Goal: Transaction & Acquisition: Register for event/course

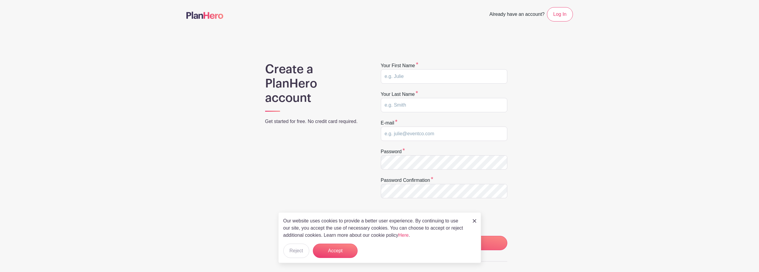
click at [474, 220] on img at bounding box center [475, 221] width 4 height 4
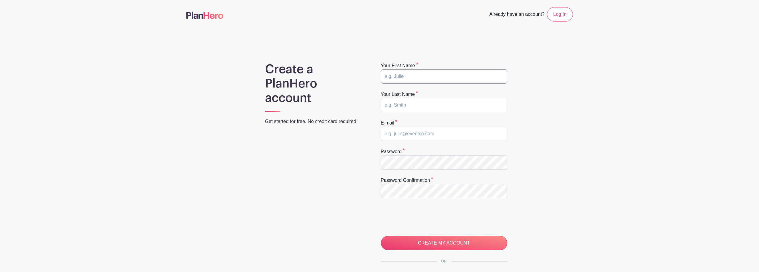
click at [428, 76] on input "text" at bounding box center [444, 76] width 126 height 14
type input "Mark"
type input "[PERSON_NAME]"
type input "[EMAIL_ADDRESS][DOMAIN_NAME]"
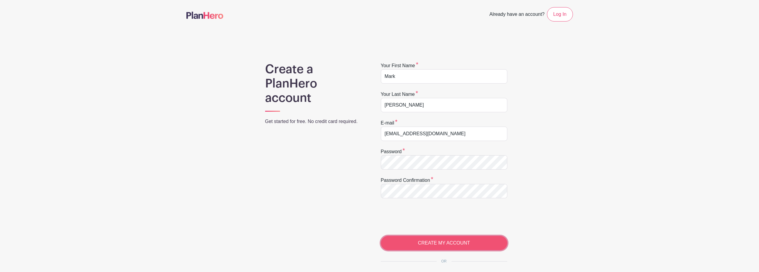
click at [451, 243] on input "CREATE MY ACCOUNT" at bounding box center [444, 243] width 126 height 14
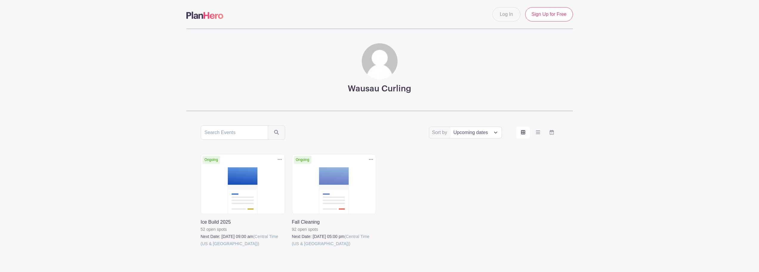
click at [201, 247] on link at bounding box center [201, 247] width 0 height 0
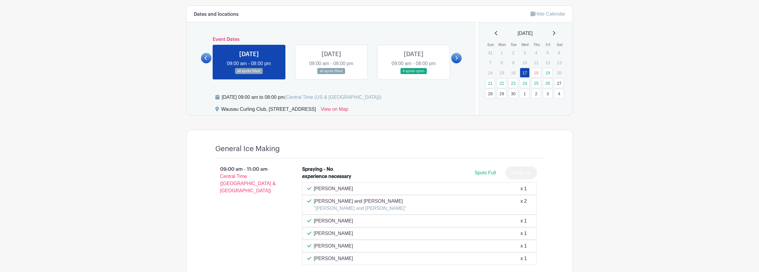
scroll to position [244, 0]
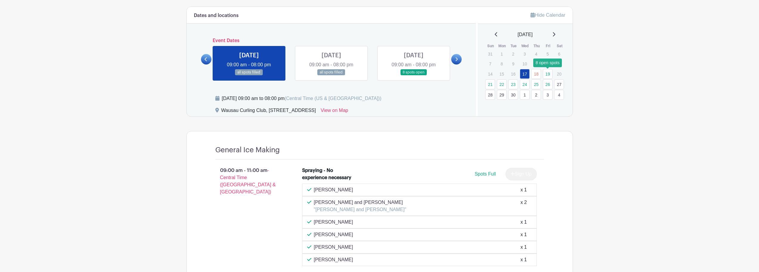
click at [548, 75] on link "19" at bounding box center [548, 74] width 10 height 10
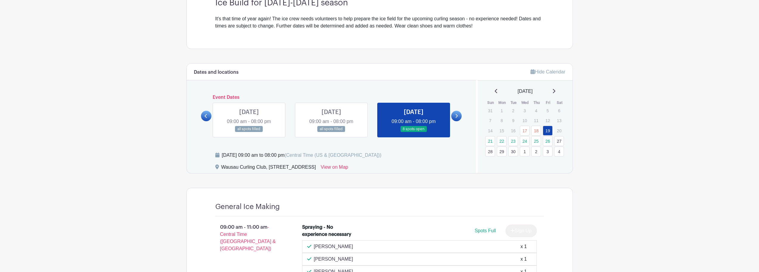
scroll to position [184, 0]
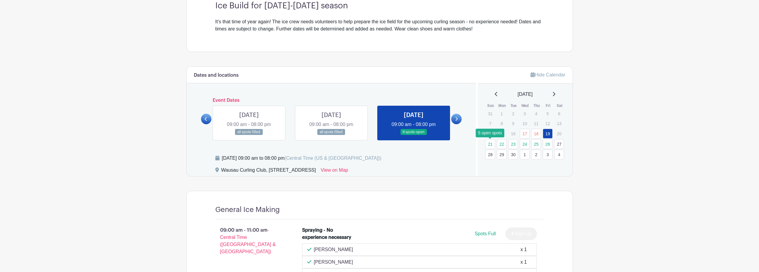
click at [492, 145] on link "21" at bounding box center [490, 144] width 10 height 10
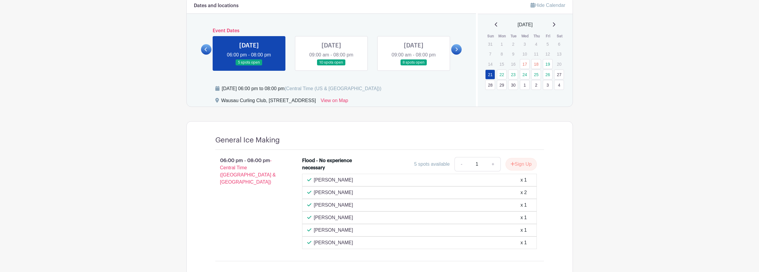
scroll to position [244, 0]
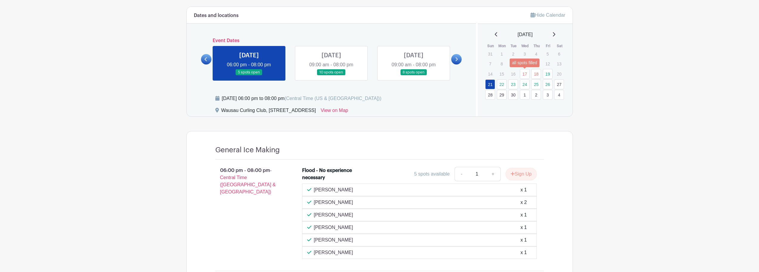
click at [525, 73] on link "17" at bounding box center [525, 74] width 10 height 10
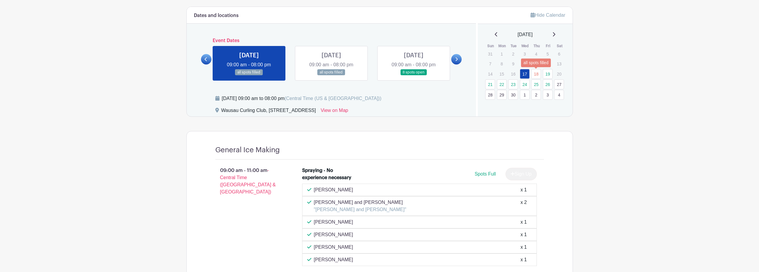
click at [535, 74] on link "18" at bounding box center [536, 74] width 10 height 10
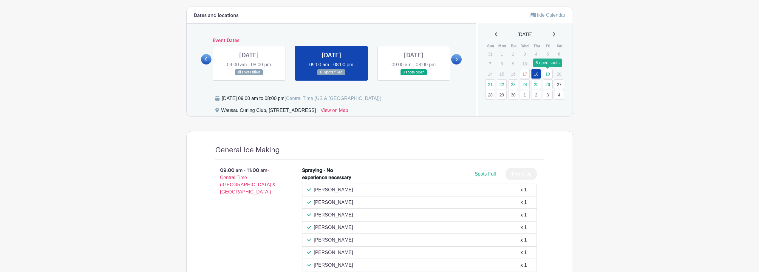
click at [547, 73] on link "19" at bounding box center [548, 74] width 10 height 10
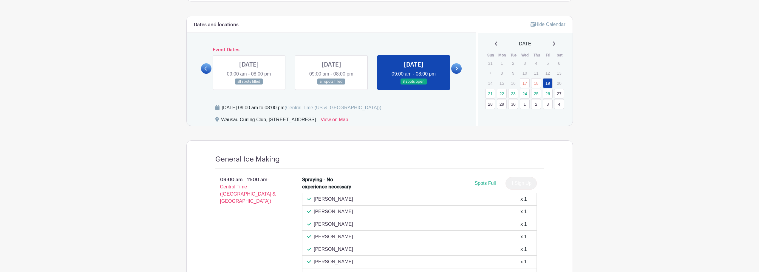
scroll to position [224, 0]
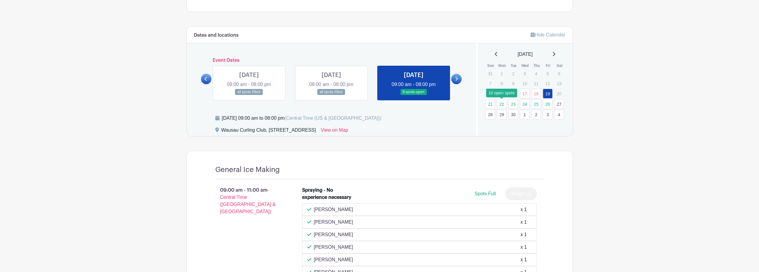
click at [502, 105] on link "22" at bounding box center [502, 104] width 10 height 10
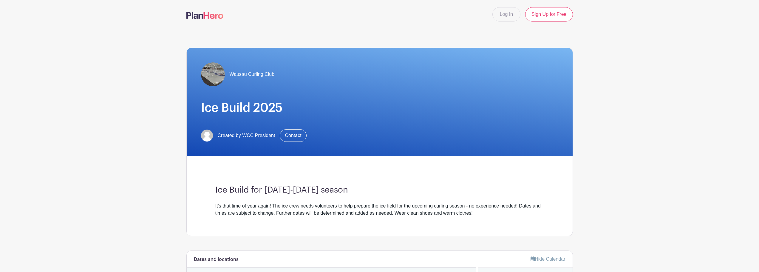
click at [250, 69] on div "Wausau Curling Club" at bounding box center [238, 74] width 74 height 24
click at [216, 76] on img at bounding box center [213, 74] width 24 height 24
click at [257, 73] on span "Wausau Curling Club" at bounding box center [252, 74] width 45 height 7
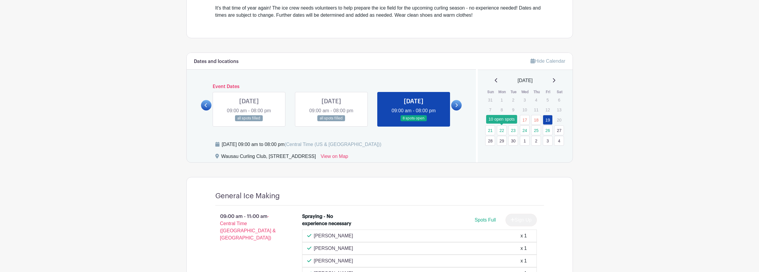
scroll to position [194, 0]
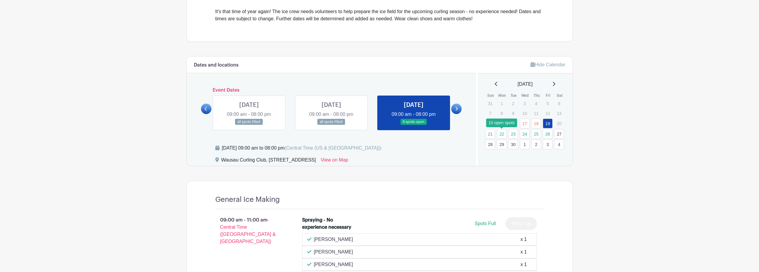
click at [206, 108] on icon at bounding box center [206, 109] width 3 height 4
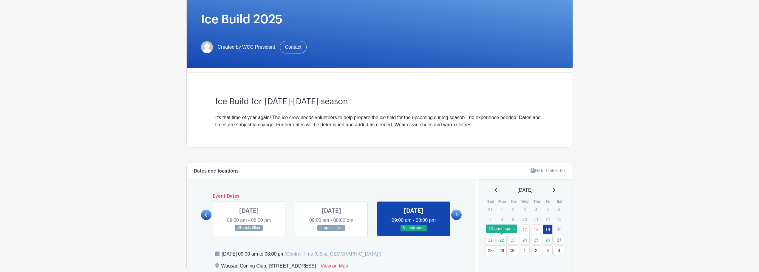
scroll to position [0, 0]
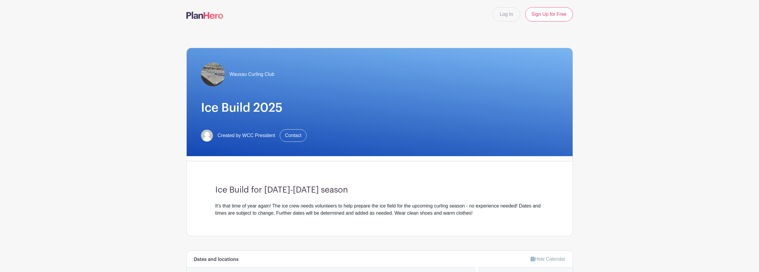
drag, startPoint x: 243, startPoint y: 109, endPoint x: 243, endPoint y: 96, distance: 13.1
click at [243, 108] on h1 "Ice Build 2025" at bounding box center [379, 108] width 357 height 14
click at [249, 69] on div "Wausau Curling Club" at bounding box center [238, 74] width 74 height 24
click at [215, 76] on img at bounding box center [213, 74] width 24 height 24
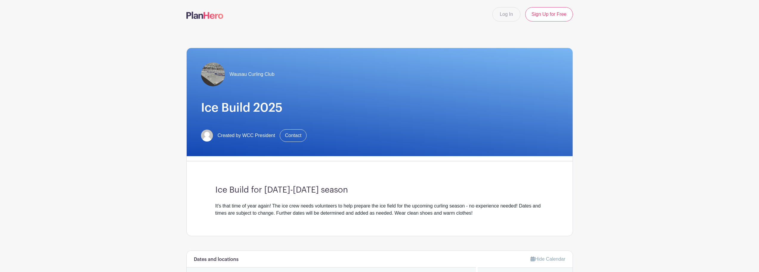
click at [255, 73] on span "Wausau Curling Club" at bounding box center [252, 74] width 45 height 7
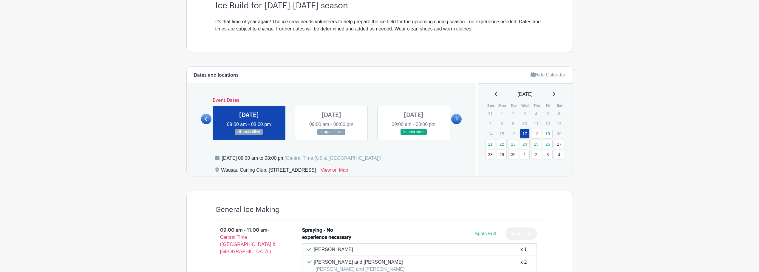
scroll to position [244, 0]
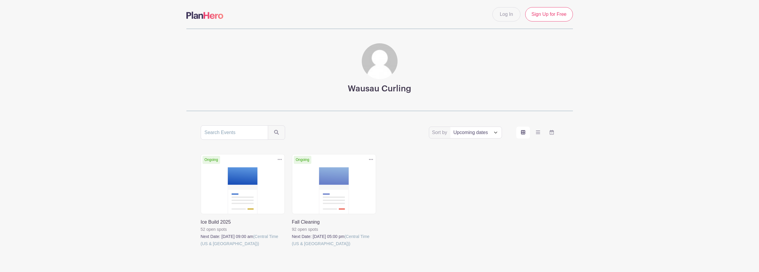
click at [292, 247] on link at bounding box center [292, 247] width 0 height 0
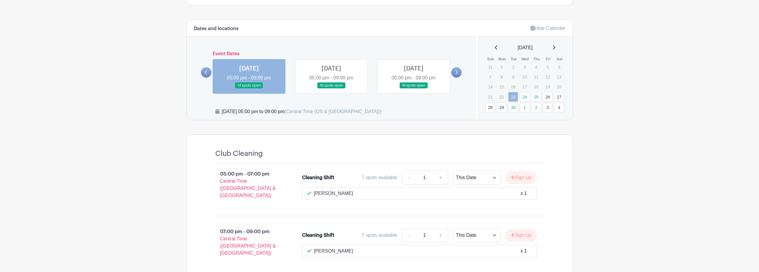
scroll to position [239, 0]
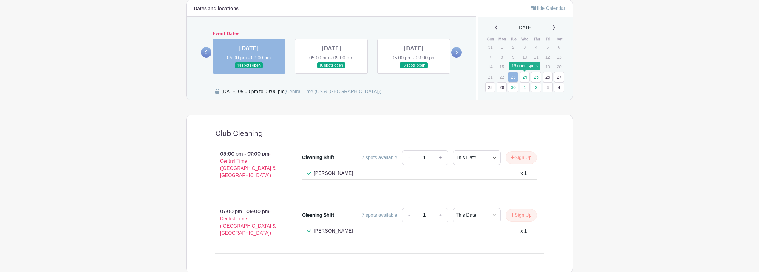
click at [523, 76] on link "24" at bounding box center [525, 77] width 10 height 10
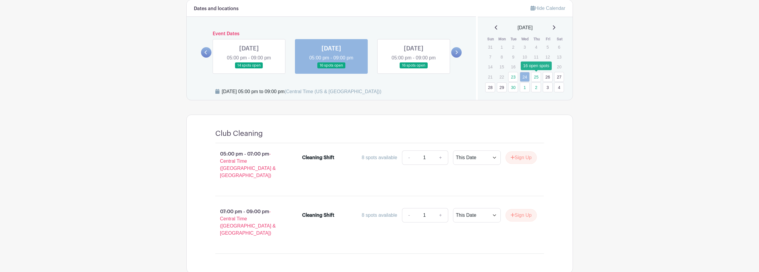
click at [534, 78] on link "25" at bounding box center [536, 77] width 10 height 10
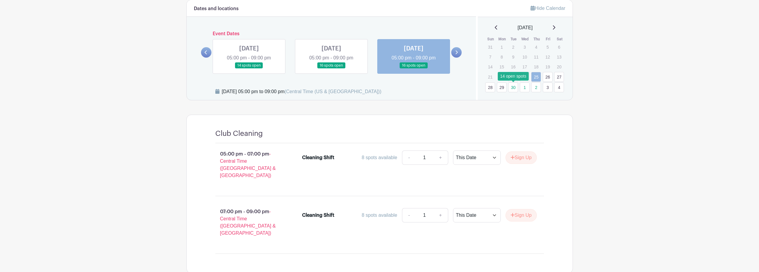
click at [513, 87] on link "30" at bounding box center [513, 87] width 10 height 10
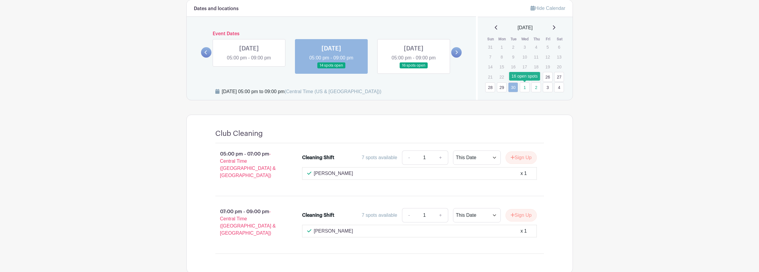
click at [527, 88] on link "1" at bounding box center [525, 87] width 10 height 10
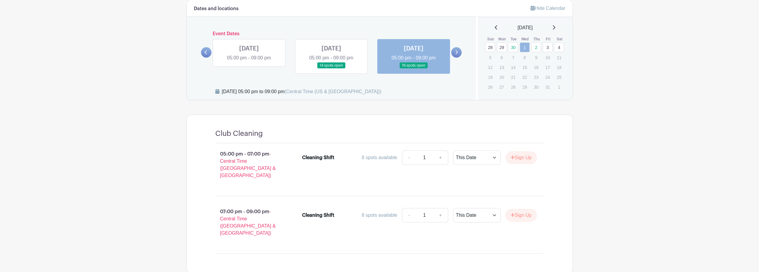
click at [495, 27] on icon at bounding box center [496, 27] width 3 height 5
click at [526, 76] on link "24" at bounding box center [525, 77] width 10 height 10
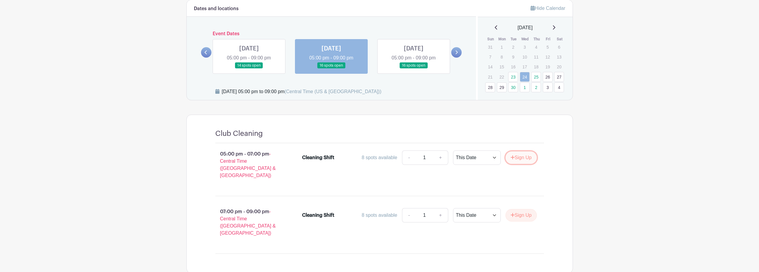
click at [521, 156] on button "Sign Up" at bounding box center [521, 157] width 31 height 13
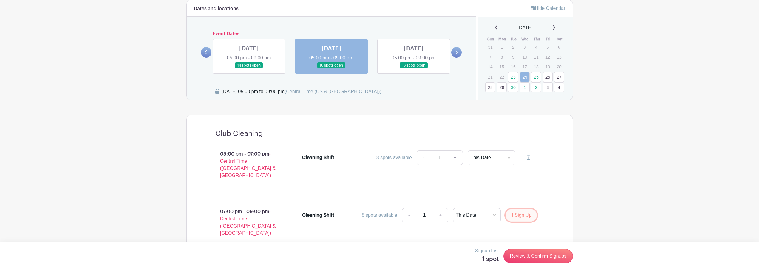
click at [517, 209] on button "Sign Up" at bounding box center [521, 215] width 31 height 13
click at [524, 89] on link "1" at bounding box center [525, 87] width 10 height 10
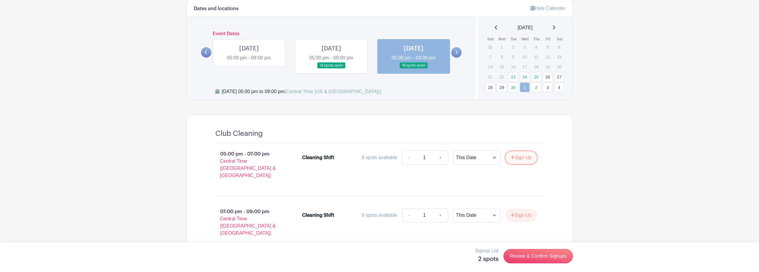
click at [518, 158] on button "Sign Up" at bounding box center [521, 157] width 31 height 13
click at [526, 209] on button "Sign Up" at bounding box center [521, 215] width 31 height 13
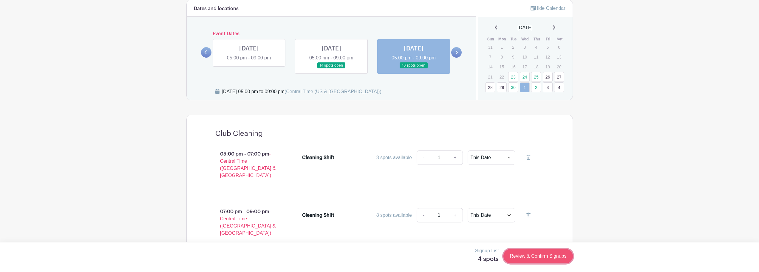
click at [544, 256] on link "Review & Confirm Signups" at bounding box center [538, 256] width 69 height 14
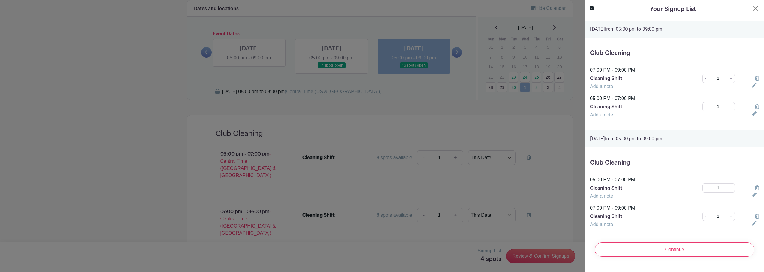
click at [755, 187] on icon at bounding box center [757, 187] width 4 height 5
click at [755, 188] on icon at bounding box center [757, 187] width 4 height 5
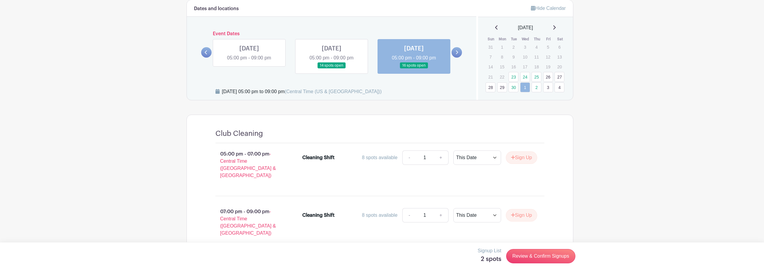
click at [336, 107] on div at bounding box center [382, 136] width 764 height 272
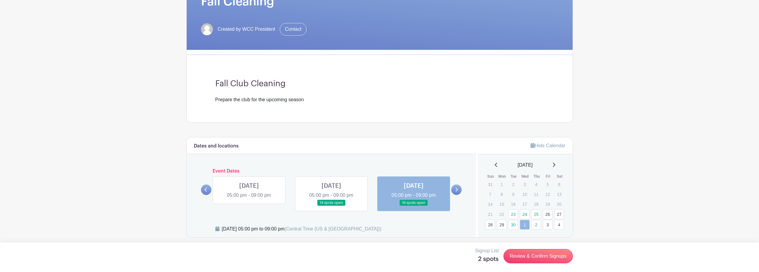
scroll to position [89, 0]
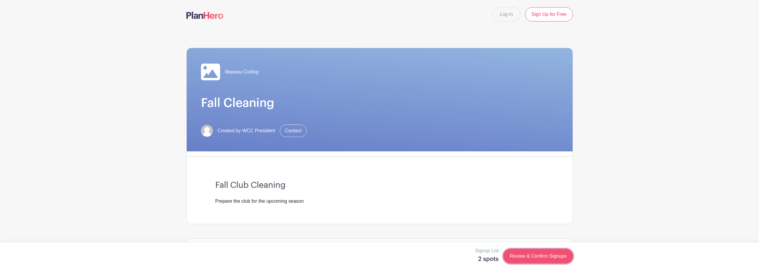
click at [550, 255] on link "Review & Confirm Signups" at bounding box center [538, 256] width 69 height 14
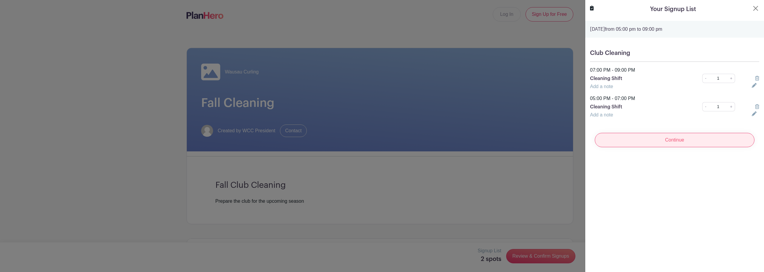
click at [681, 143] on input "Continue" at bounding box center [675, 140] width 160 height 14
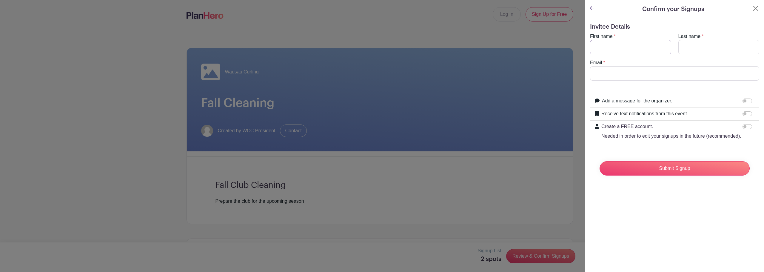
click at [613, 43] on input "First name" at bounding box center [630, 47] width 81 height 14
type input "Mark"
type input "[PERSON_NAME]"
type input "[EMAIL_ADDRESS][DOMAIN_NAME]"
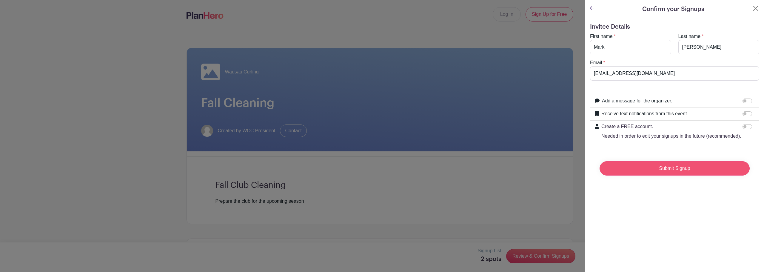
click at [677, 174] on input "Submit Signup" at bounding box center [674, 168] width 150 height 14
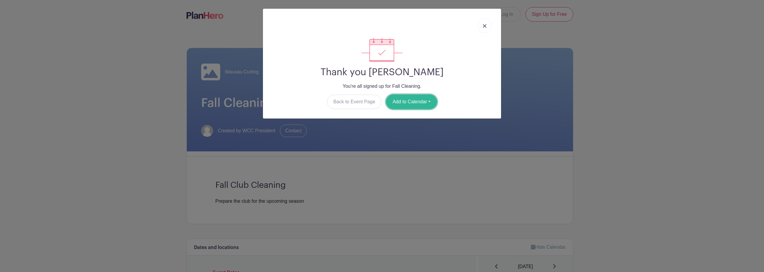
click at [428, 104] on button "Add to Calendar" at bounding box center [411, 102] width 51 height 14
click at [422, 116] on link "Google Calendar" at bounding box center [409, 117] width 47 height 10
drag, startPoint x: 484, startPoint y: 25, endPoint x: 429, endPoint y: 31, distance: 55.5
click at [484, 25] on img at bounding box center [485, 26] width 4 height 4
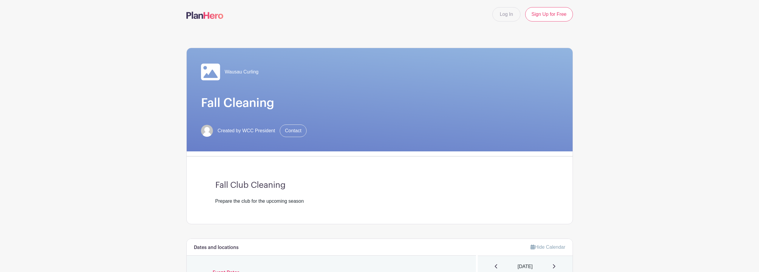
click at [214, 18] on img at bounding box center [204, 15] width 37 height 7
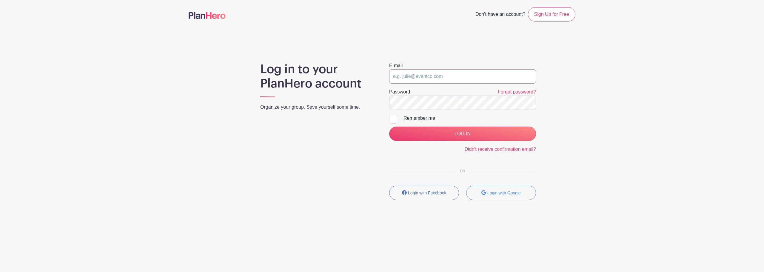
type input "[EMAIL_ADDRESS][DOMAIN_NAME]"
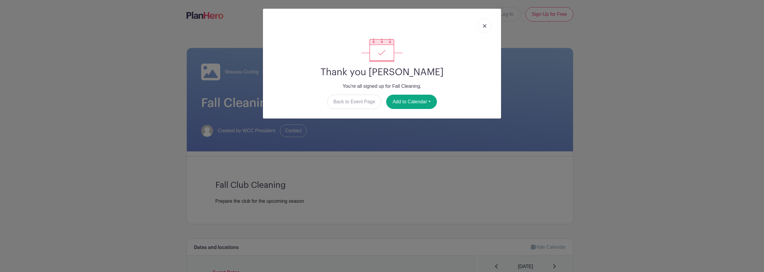
click at [486, 26] on link at bounding box center [485, 25] width 14 height 15
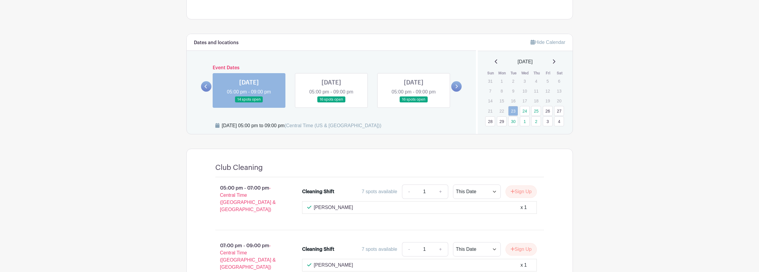
scroll to position [29, 0]
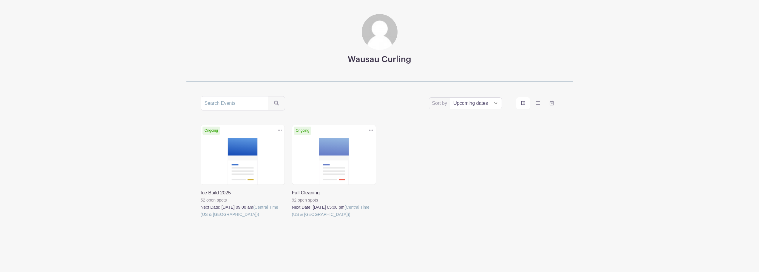
click at [201, 218] on link at bounding box center [201, 218] width 0 height 0
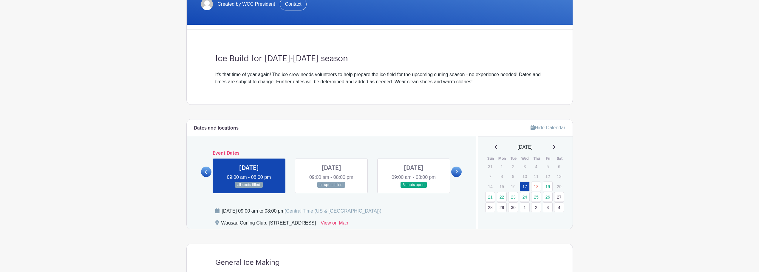
scroll to position [149, 0]
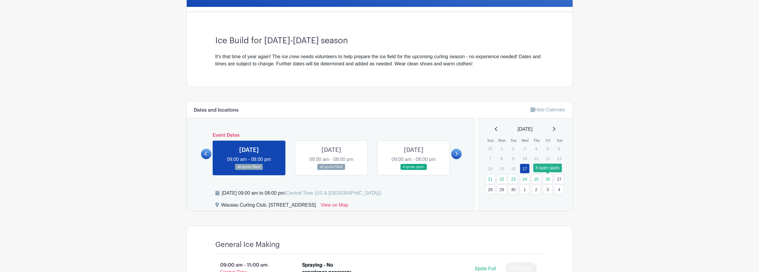
click at [549, 180] on link "26" at bounding box center [548, 179] width 10 height 10
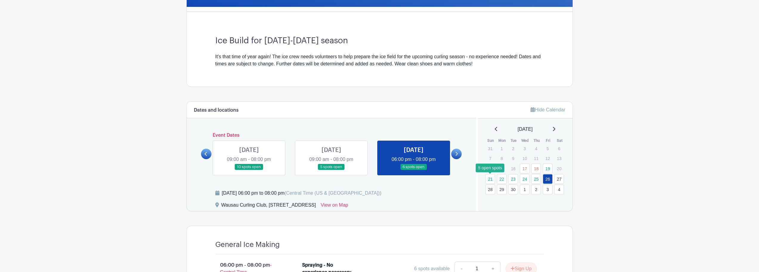
click at [491, 180] on link "21" at bounding box center [490, 179] width 10 height 10
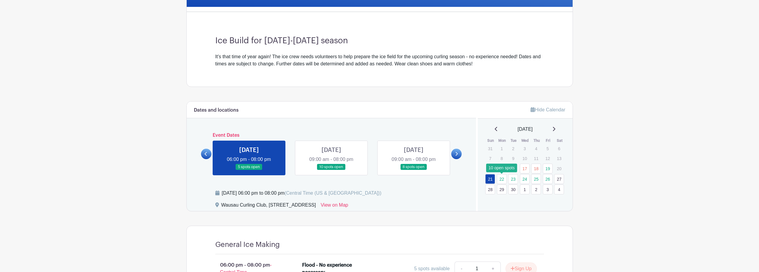
click at [503, 178] on link "22" at bounding box center [502, 179] width 10 height 10
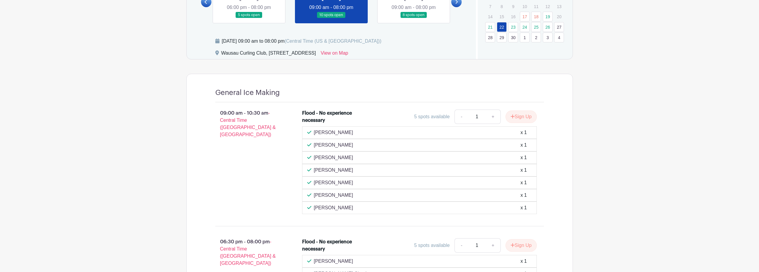
scroll to position [268, 0]
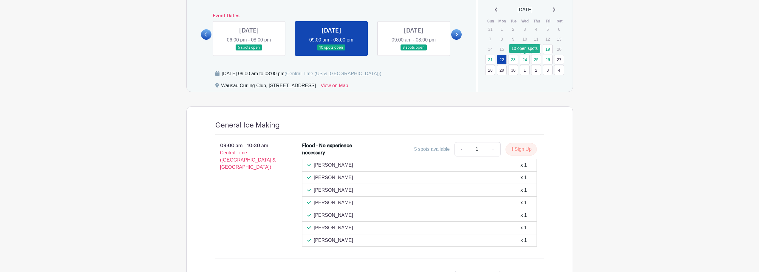
click at [526, 59] on link "24" at bounding box center [525, 60] width 10 height 10
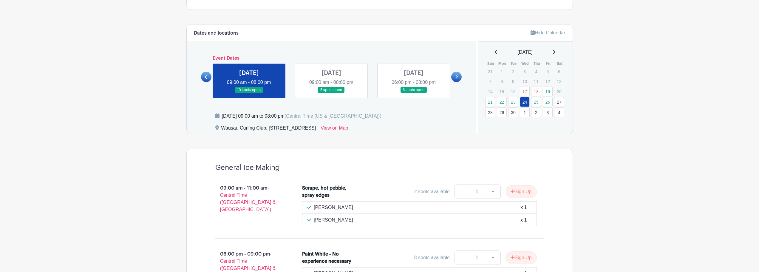
scroll to position [209, 0]
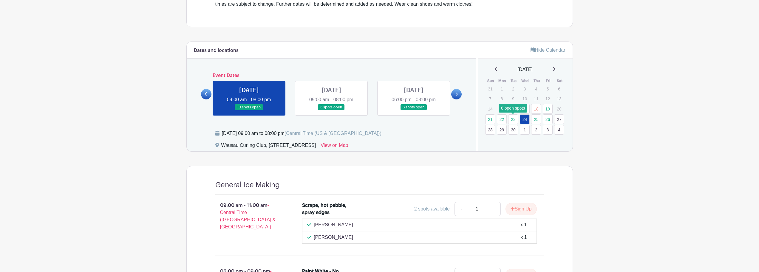
click at [513, 119] on link "23" at bounding box center [513, 119] width 10 height 10
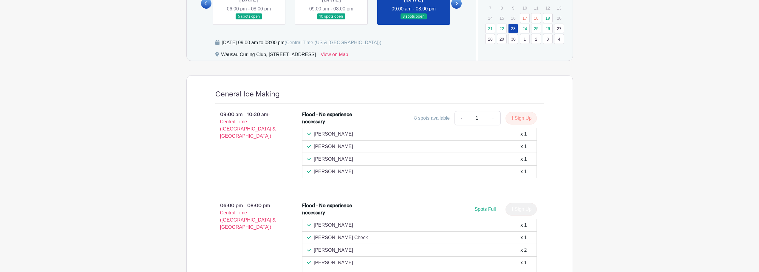
scroll to position [298, 0]
click at [519, 118] on button "Sign Up" at bounding box center [521, 119] width 31 height 13
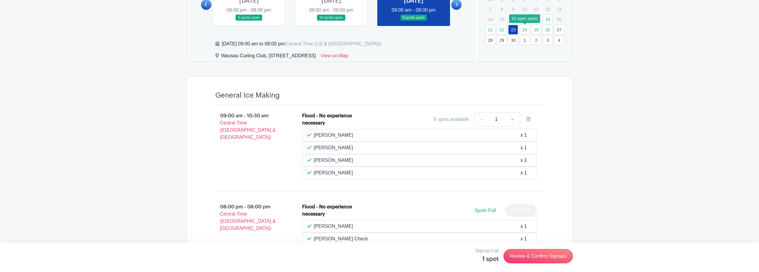
click at [525, 30] on link "24" at bounding box center [525, 30] width 10 height 10
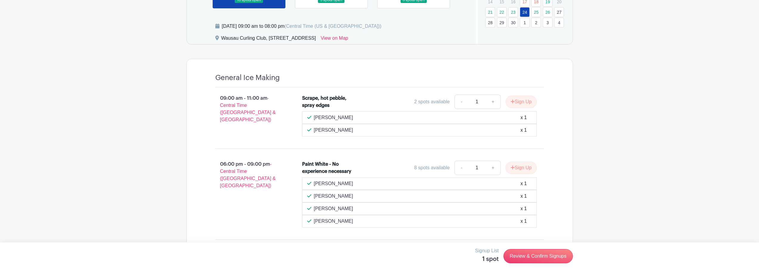
scroll to position [251, 0]
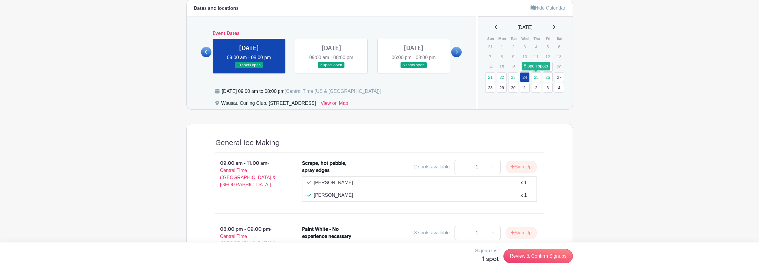
click at [536, 77] on link "25" at bounding box center [536, 77] width 10 height 10
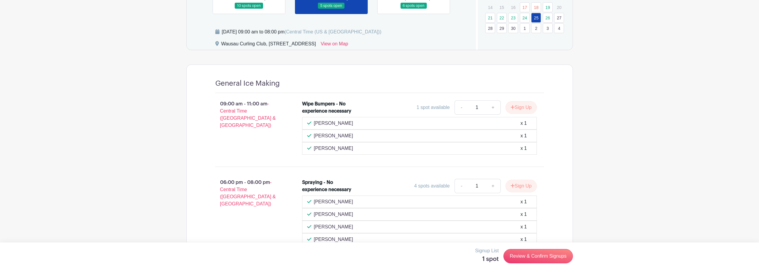
scroll to position [311, 0]
click at [548, 17] on link "26" at bounding box center [548, 18] width 10 height 10
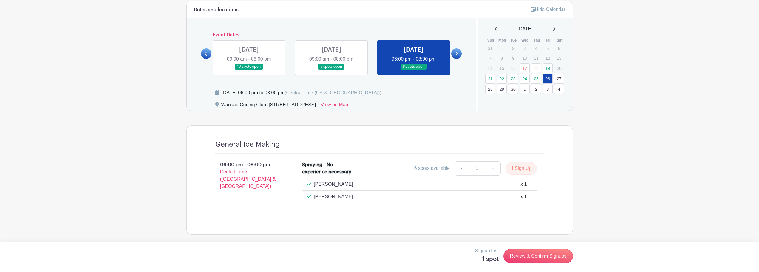
scroll to position [249, 0]
click at [542, 257] on link "Review & Confirm Signups" at bounding box center [538, 256] width 69 height 14
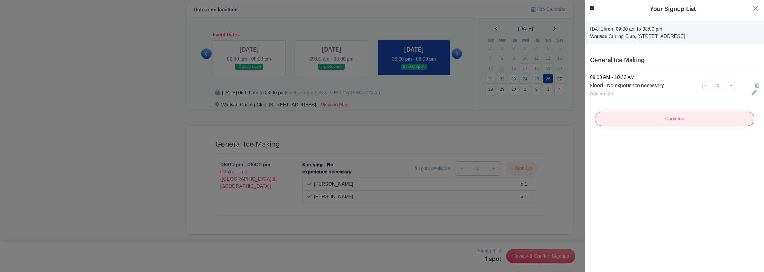
click at [663, 118] on input "Continue" at bounding box center [675, 119] width 160 height 14
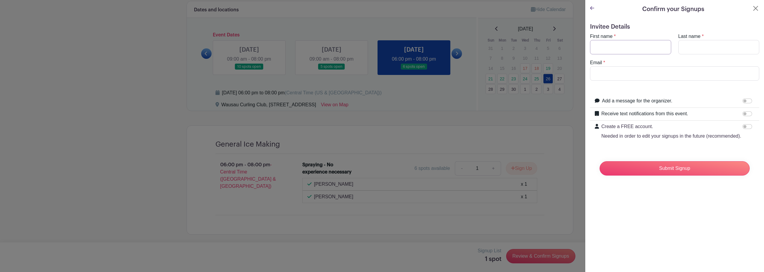
click at [610, 45] on input "First name" at bounding box center [630, 47] width 81 height 14
type input "Mark"
type input "[PERSON_NAME]"
type input "[EMAIL_ADDRESS][DOMAIN_NAME]"
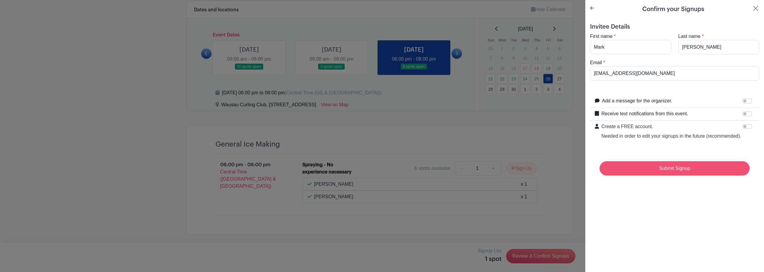
click at [667, 175] on input "Submit Signup" at bounding box center [674, 168] width 150 height 14
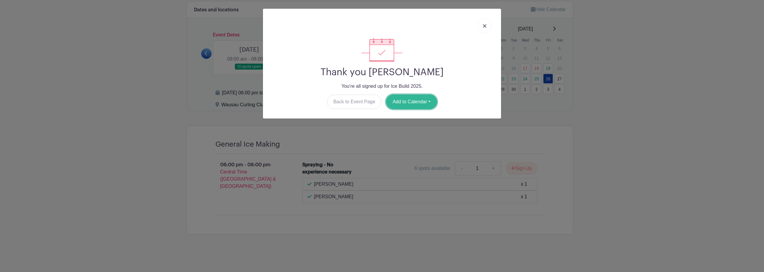
click at [417, 104] on button "Add to Calendar" at bounding box center [411, 102] width 51 height 14
click at [415, 114] on link "Google Calendar" at bounding box center [409, 117] width 47 height 10
click at [483, 29] on link at bounding box center [485, 25] width 14 height 15
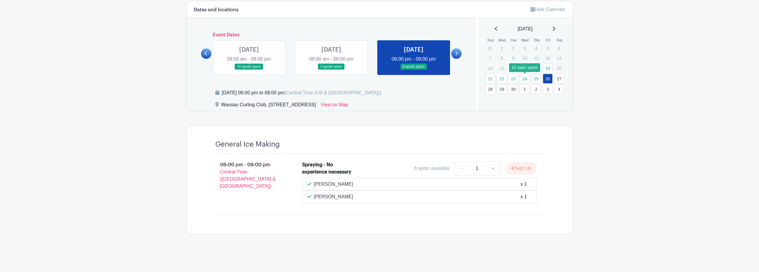
click at [525, 79] on link "24" at bounding box center [525, 79] width 10 height 10
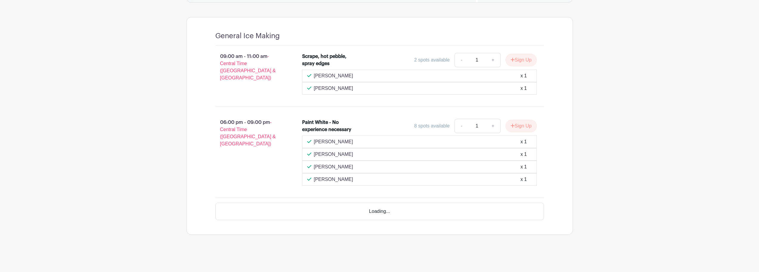
scroll to position [238, 0]
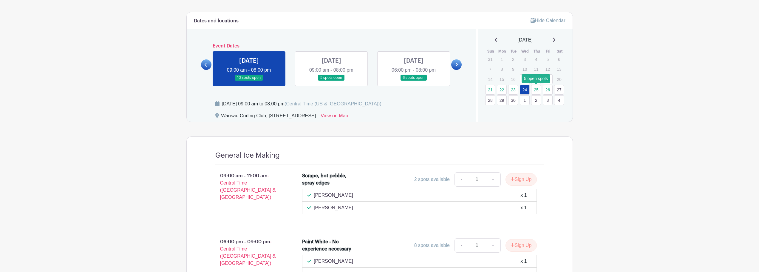
click at [537, 90] on link "25" at bounding box center [536, 90] width 10 height 10
click at [538, 89] on link "25" at bounding box center [536, 90] width 10 height 10
click at [331, 81] on link at bounding box center [331, 81] width 0 height 0
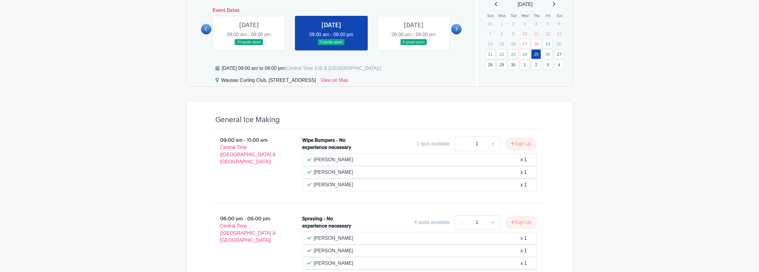
scroll to position [263, 0]
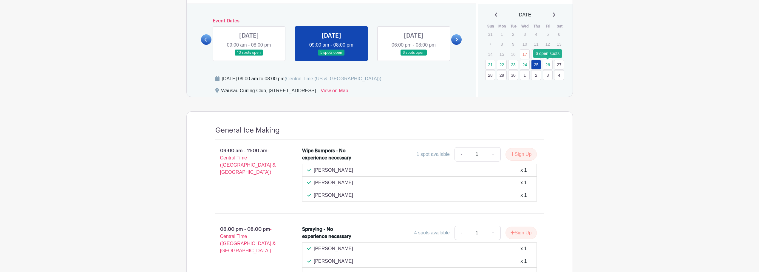
click at [549, 66] on link "26" at bounding box center [548, 65] width 10 height 10
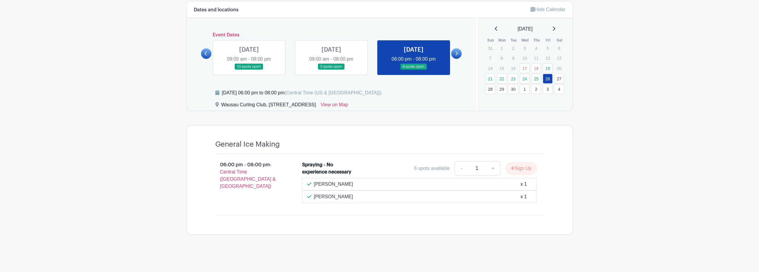
scroll to position [249, 0]
click at [558, 77] on link "27" at bounding box center [559, 79] width 10 height 10
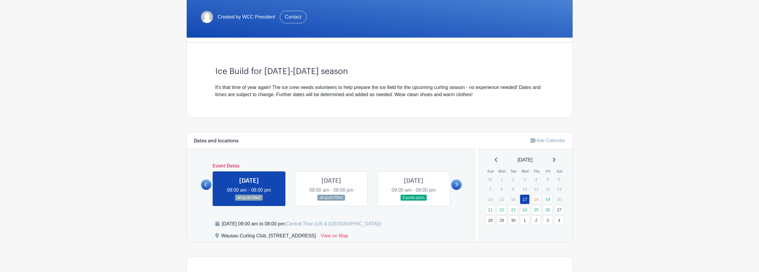
scroll to position [149, 0]
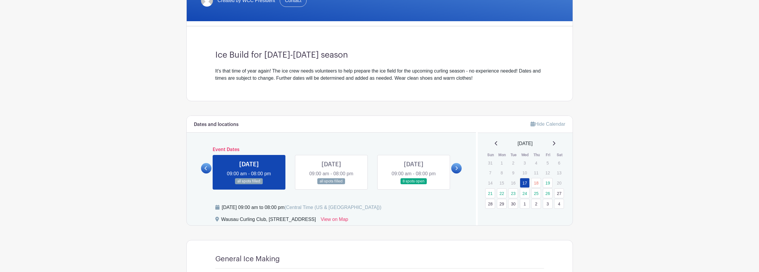
click at [456, 171] on link at bounding box center [456, 168] width 10 height 10
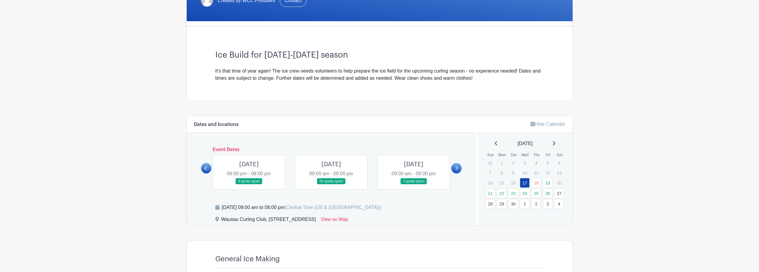
click at [331, 184] on link at bounding box center [331, 184] width 0 height 0
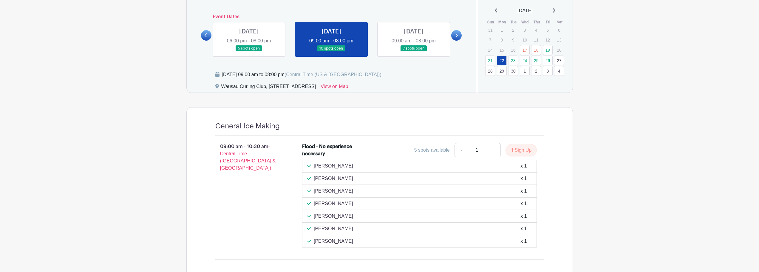
scroll to position [298, 0]
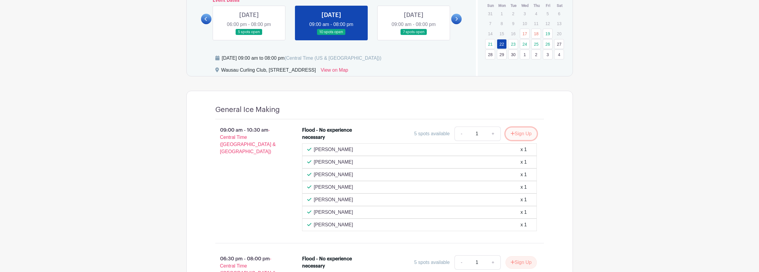
click at [522, 136] on button "Sign Up" at bounding box center [521, 133] width 31 height 13
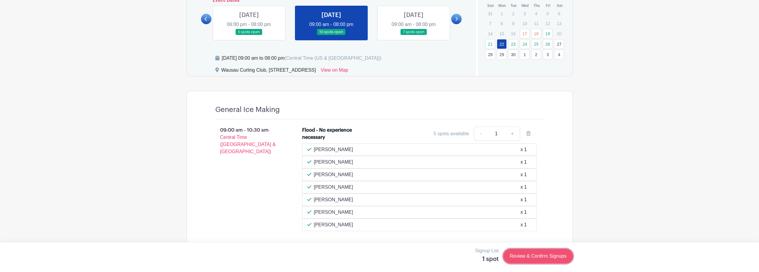
click at [543, 257] on link "Review & Confirm Signups" at bounding box center [538, 256] width 69 height 14
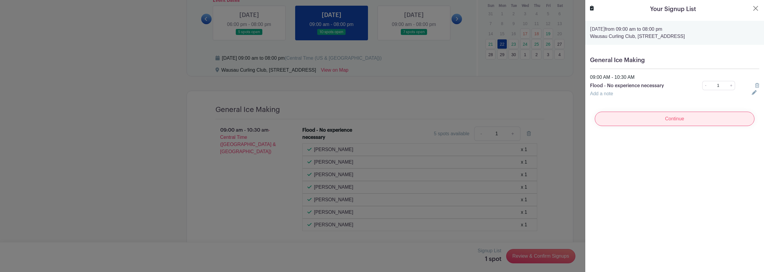
click at [674, 118] on input "Continue" at bounding box center [675, 119] width 160 height 14
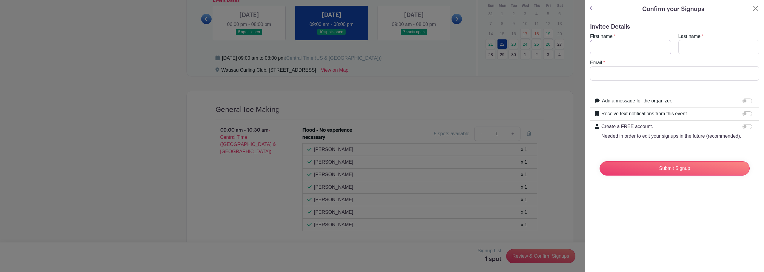
click at [614, 47] on input "First name" at bounding box center [630, 47] width 81 height 14
type input "Mark"
type input "[PERSON_NAME]"
type input "[EMAIL_ADDRESS][DOMAIN_NAME]"
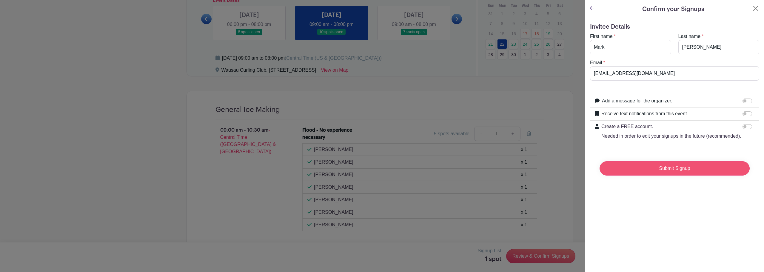
click at [672, 175] on input "Submit Signup" at bounding box center [674, 168] width 150 height 14
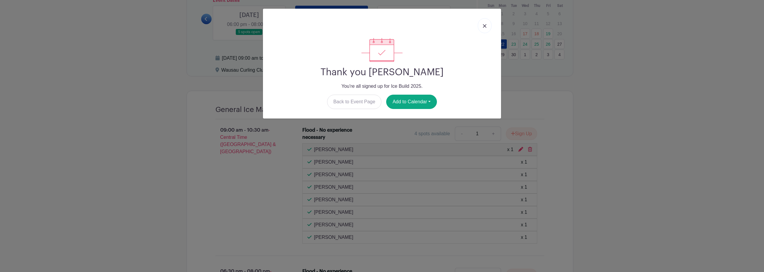
click at [485, 26] on img at bounding box center [485, 26] width 4 height 4
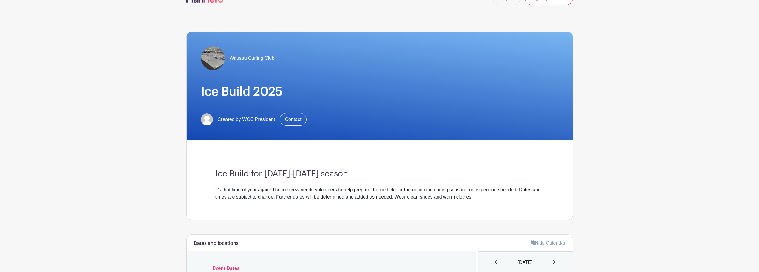
scroll to position [0, 0]
